Goal: Navigation & Orientation: Go to known website

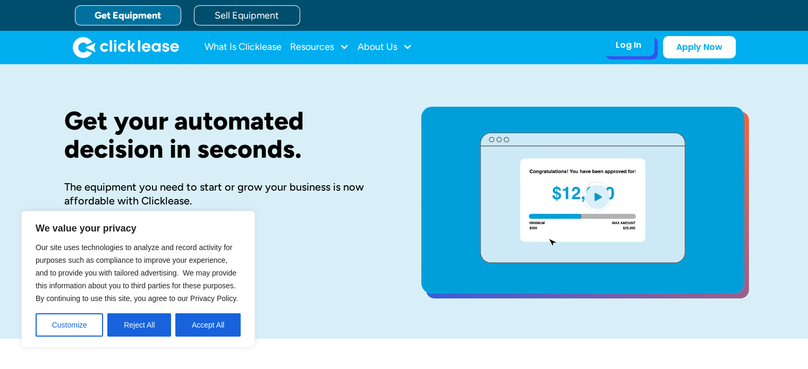
drag, startPoint x: 635, startPoint y: 41, endPoint x: 633, endPoint y: 48, distance: 7.2
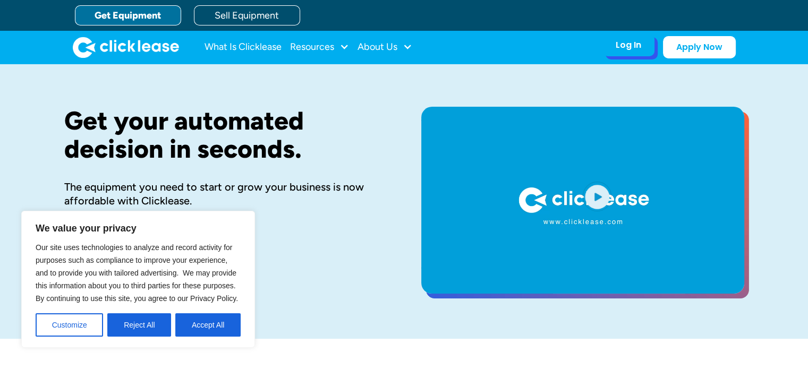
click at [633, 48] on div "Log In" at bounding box center [627, 45] width 25 height 11
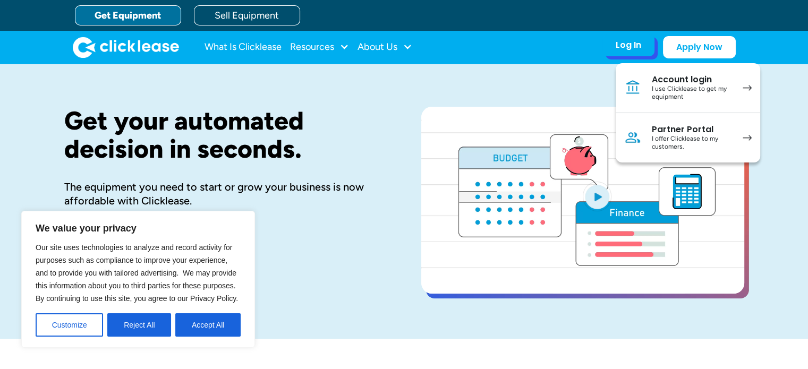
click at [633, 48] on div "Log In" at bounding box center [627, 45] width 25 height 11
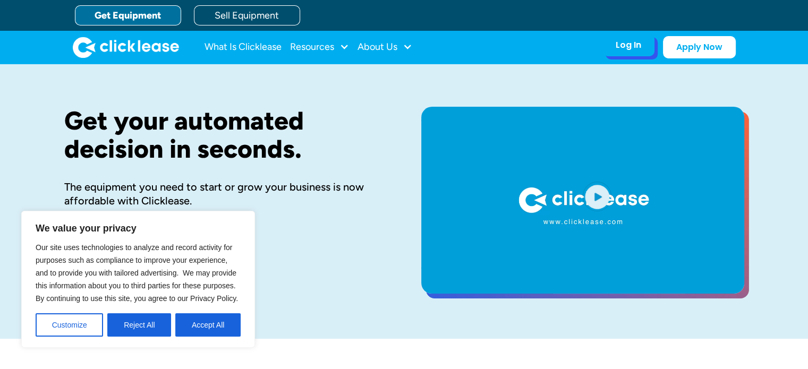
click at [633, 48] on div "Log In" at bounding box center [627, 45] width 25 height 11
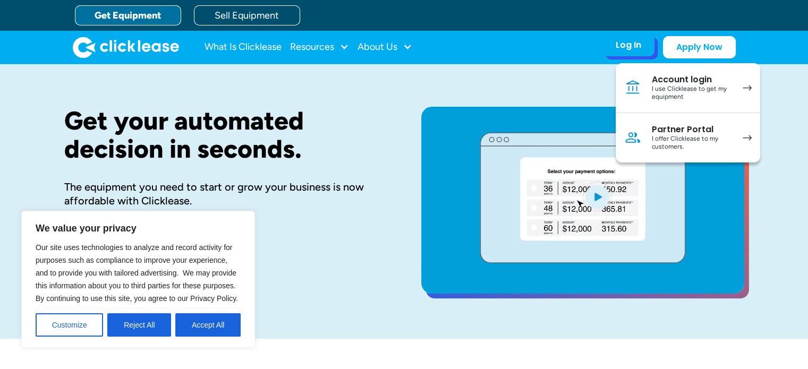
click at [670, 144] on div "I offer Clicklease to my customers." at bounding box center [692, 143] width 80 height 16
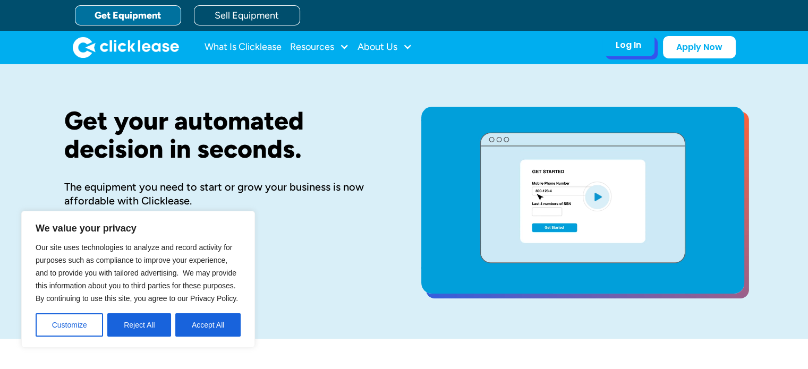
click at [639, 47] on div "Log In" at bounding box center [627, 45] width 25 height 11
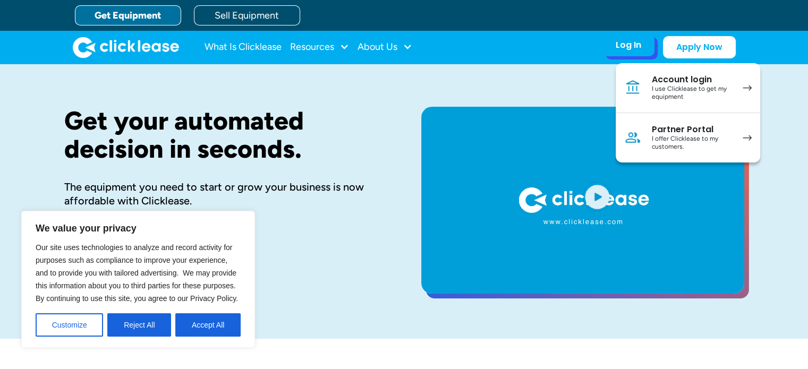
click at [669, 138] on div "I offer Clicklease to my customers." at bounding box center [692, 143] width 80 height 16
